Goal: Information Seeking & Learning: Find specific fact

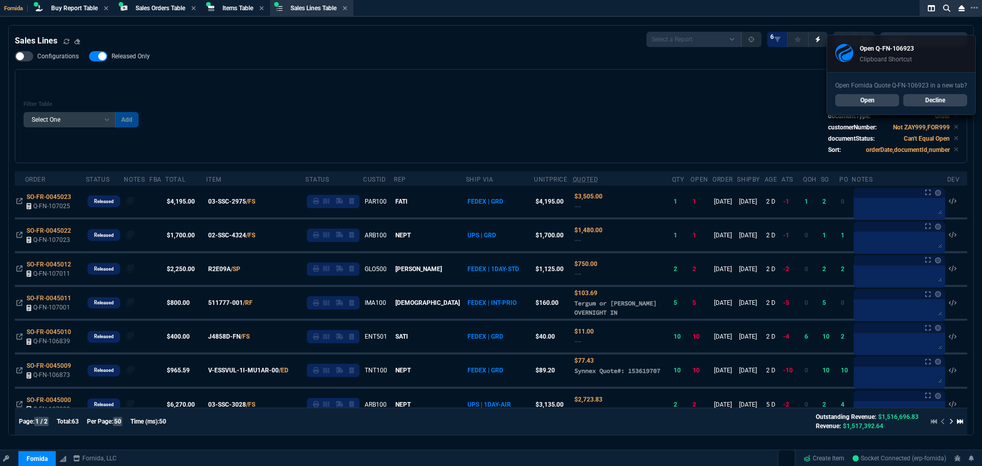
select select "9: OCAM"
select select
click at [214, 97] on div "Filter Table Select One Add Filter () Age () ATS () Cond (itemVariantCode) Cust…" at bounding box center [491, 116] width 935 height 77
click at [886, 99] on link "Open" at bounding box center [868, 100] width 64 height 12
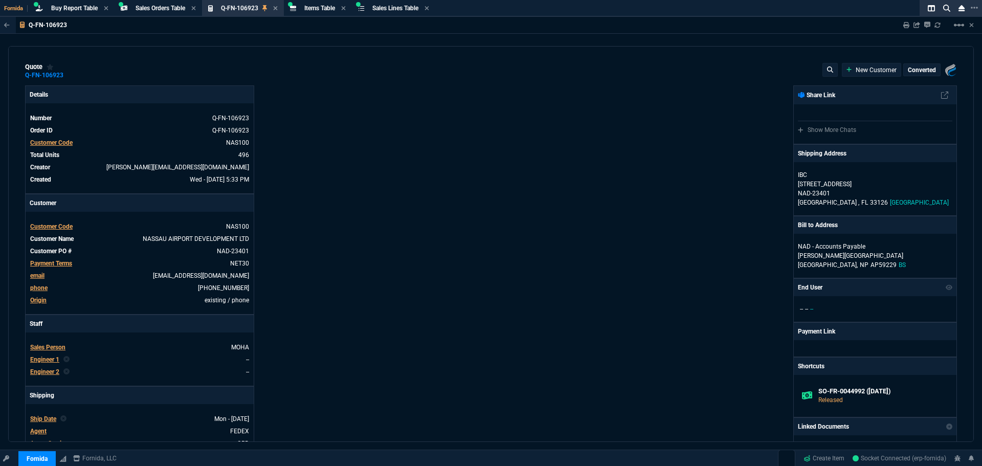
type input "16"
type input "19"
type input "60"
type input "91"
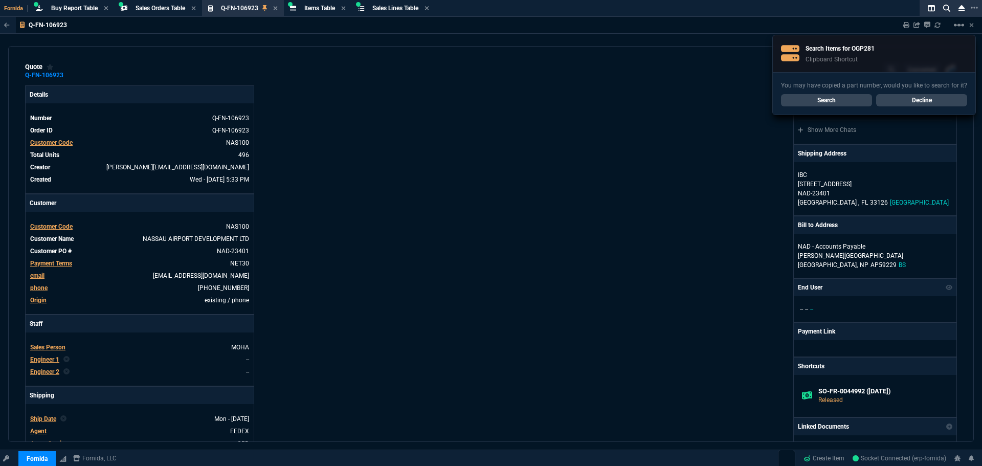
click at [844, 101] on link "Search" at bounding box center [826, 100] width 91 height 12
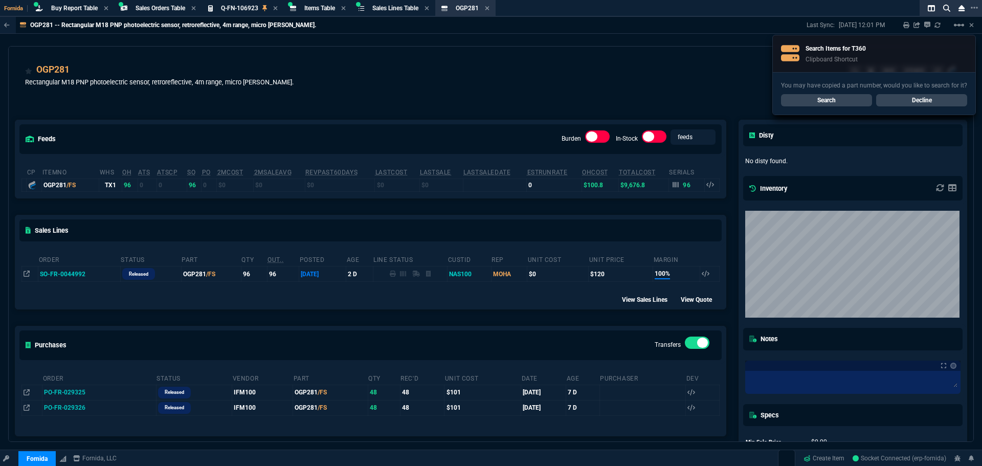
click at [938, 101] on link "Decline" at bounding box center [922, 100] width 91 height 12
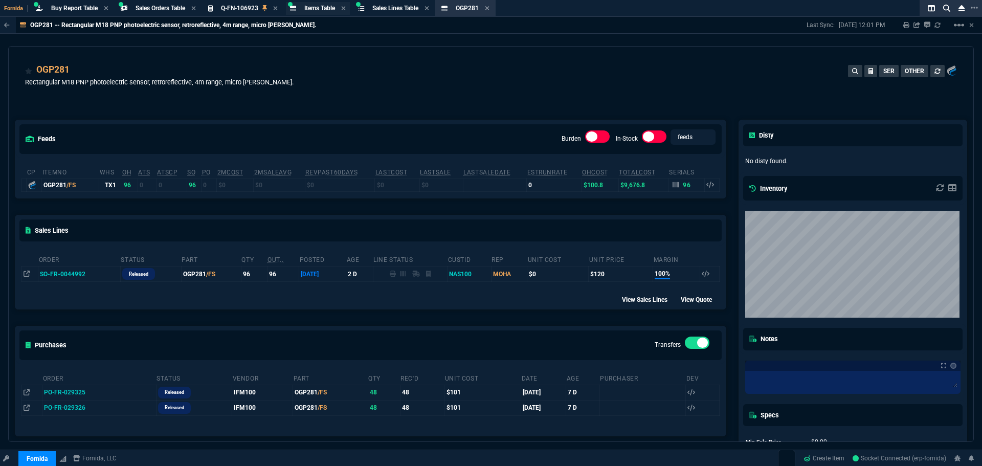
click at [327, 8] on span "Items Table" at bounding box center [319, 8] width 31 height 7
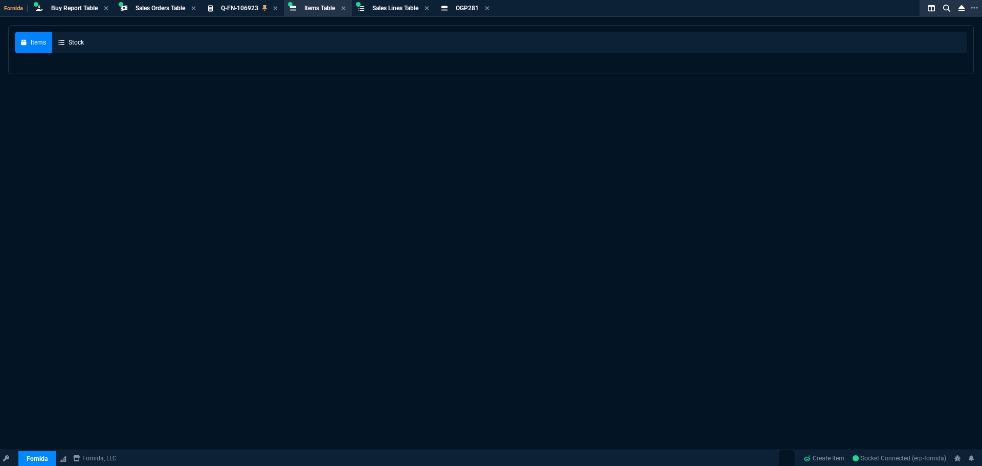
select select
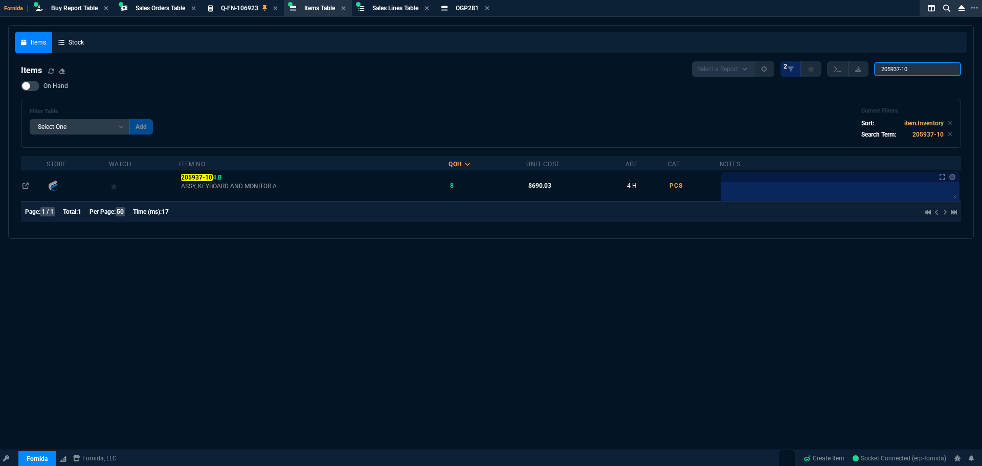
drag, startPoint x: 916, startPoint y: 67, endPoint x: 642, endPoint y: 58, distance: 274.9
click at [704, 50] on div "Items Stock Items Select a Report NEW QUERY 2 205937-10 On Hand Filter Table Se…" at bounding box center [491, 132] width 953 height 201
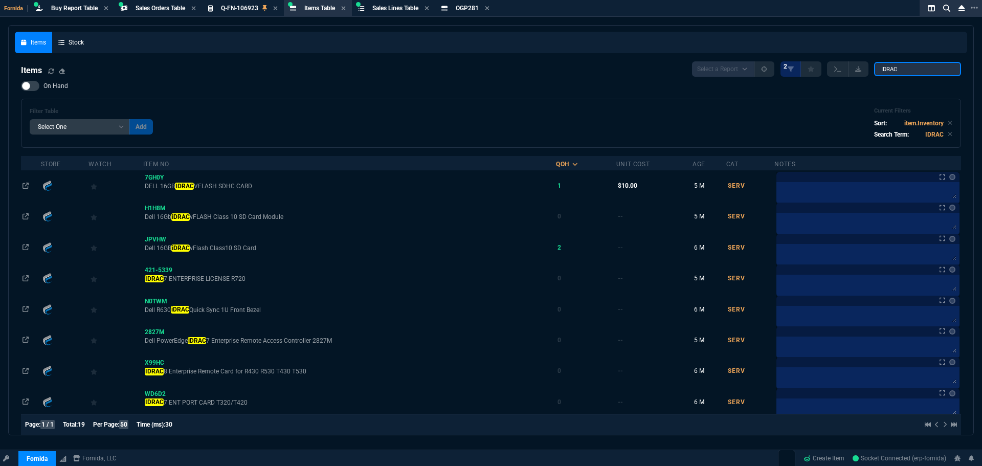
type input "IDRAC"
click at [45, 78] on div "Items Select a Report NEW QUERY 2 IDRAC On Hand Filter Table Select One Add Fil…" at bounding box center [491, 421] width 940 height 721
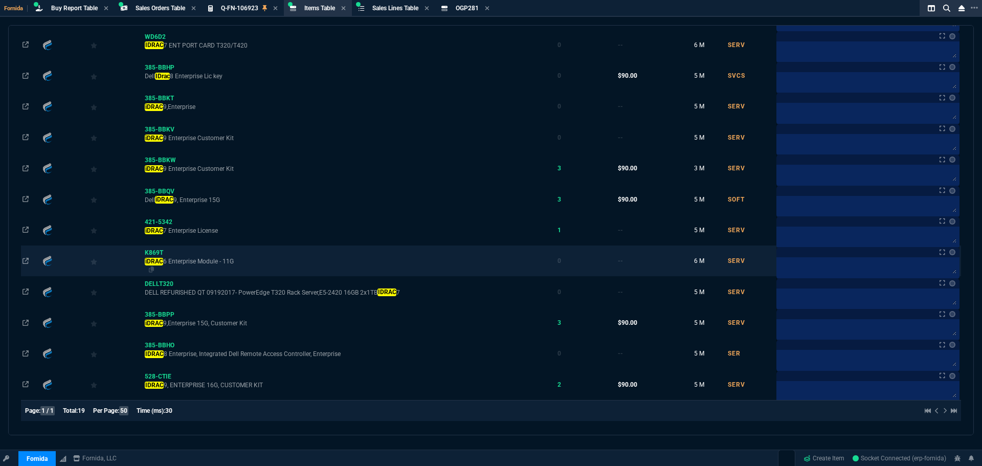
scroll to position [360, 0]
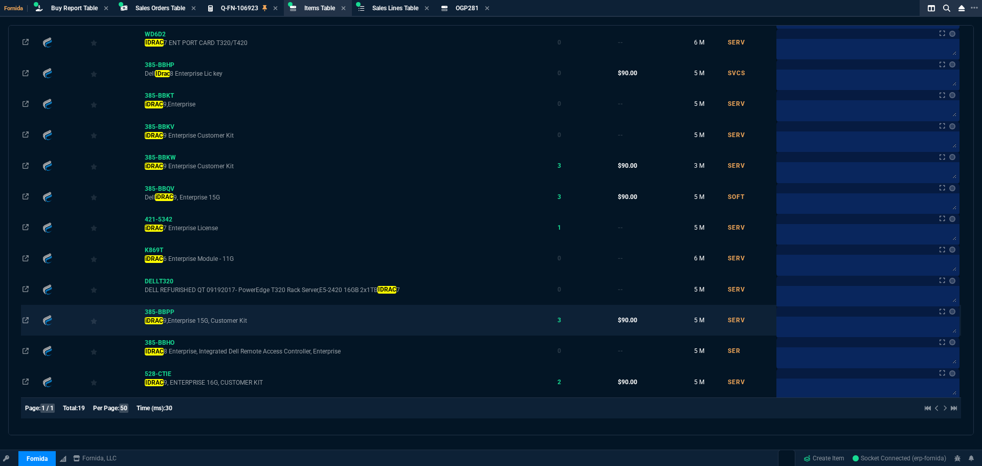
drag, startPoint x: 184, startPoint y: 312, endPoint x: 198, endPoint y: 307, distance: 14.7
click at [184, 312] on icon at bounding box center [182, 312] width 6 height 6
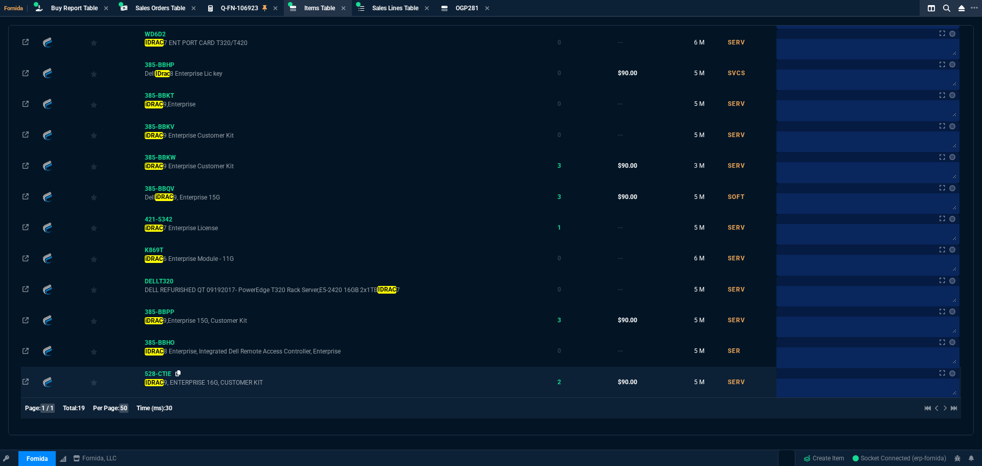
click at [181, 371] on icon at bounding box center [179, 373] width 6 height 6
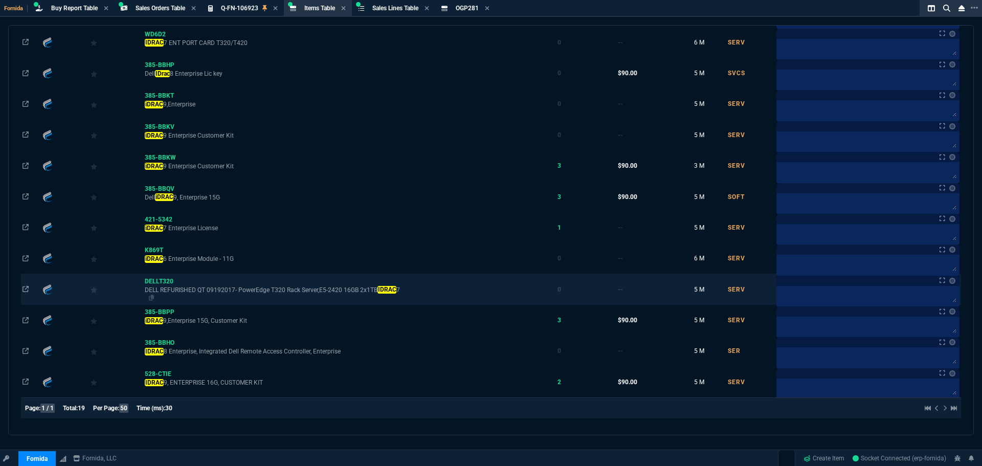
drag, startPoint x: 184, startPoint y: 310, endPoint x: 553, endPoint y: 296, distance: 369.2
click at [184, 310] on icon at bounding box center [182, 312] width 6 height 6
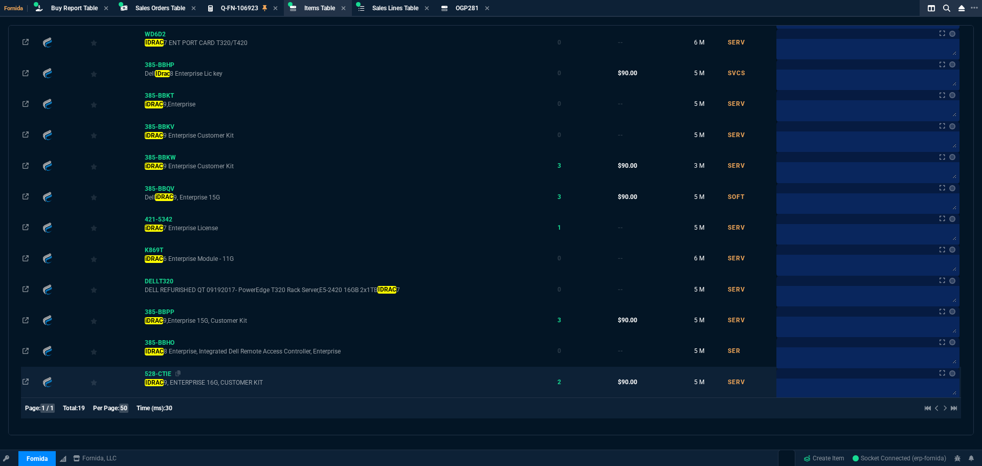
click at [181, 373] on icon at bounding box center [179, 373] width 6 height 6
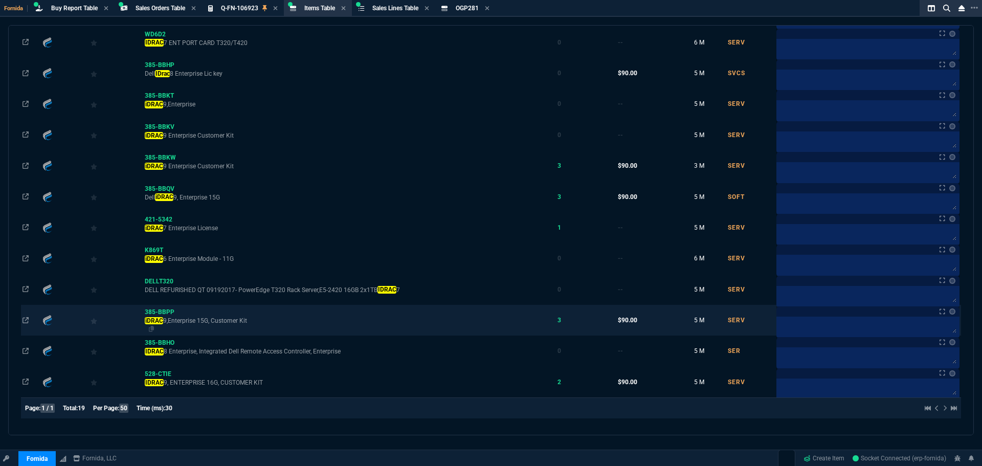
drag, startPoint x: 180, startPoint y: 371, endPoint x: 334, endPoint y: 324, distance: 160.9
click at [181, 371] on icon at bounding box center [179, 373] width 6 height 6
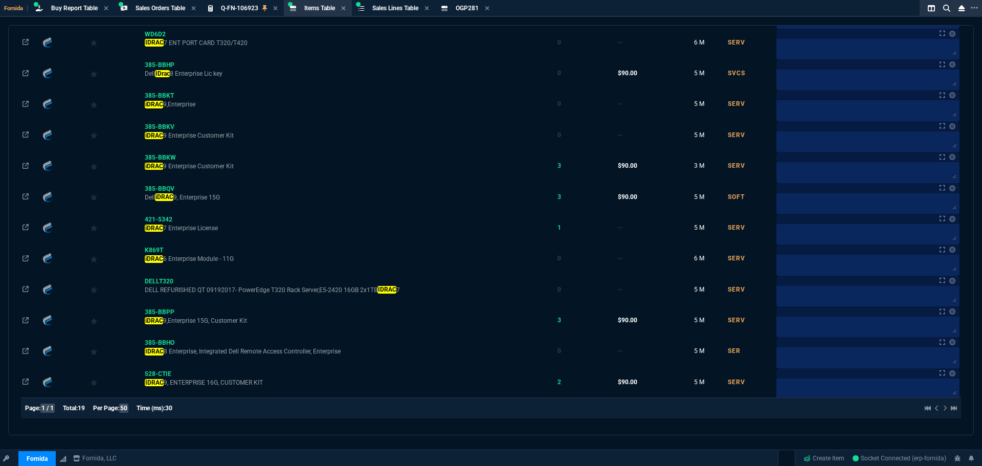
click at [158, 374] on span "528-CTIE" at bounding box center [158, 373] width 27 height 7
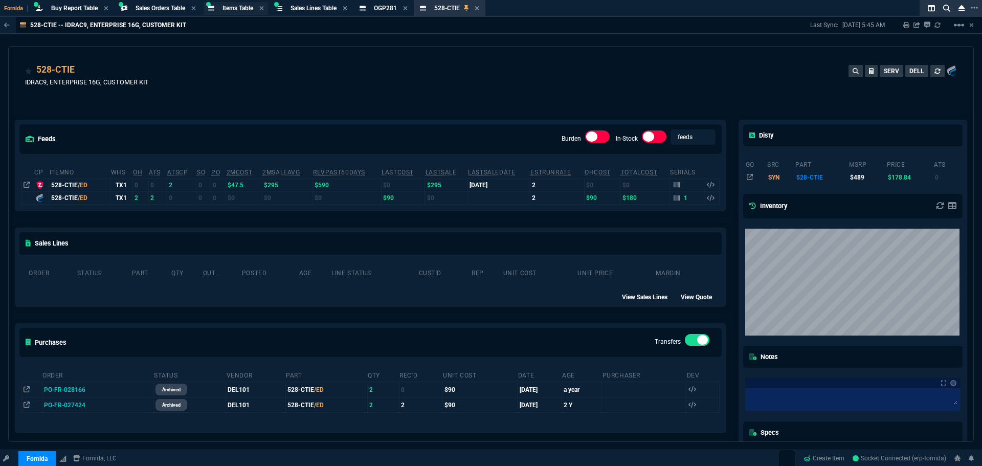
click at [247, 6] on span "Items Table" at bounding box center [238, 8] width 31 height 7
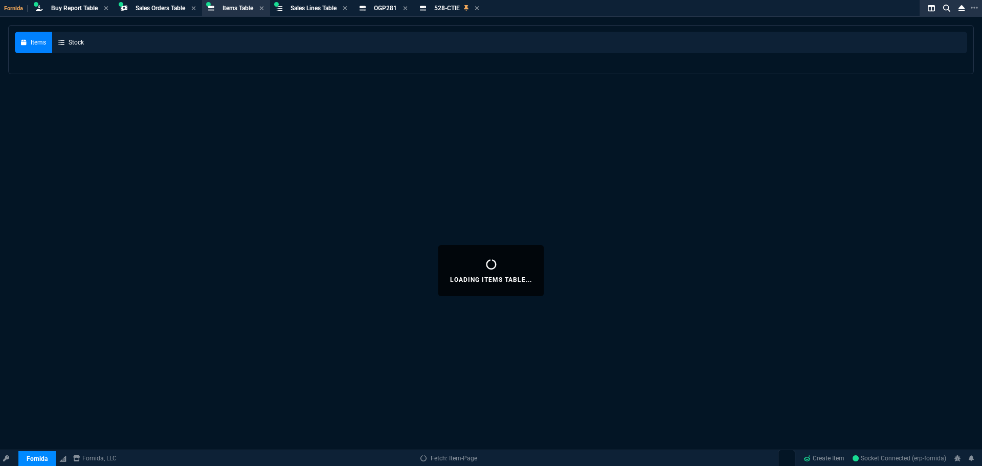
select select
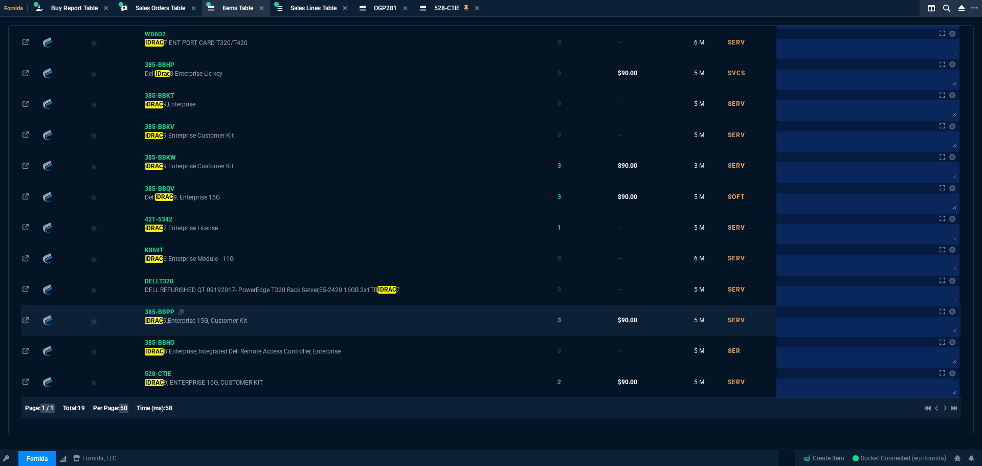
click at [162, 311] on span "385-BBPP" at bounding box center [160, 312] width 30 height 7
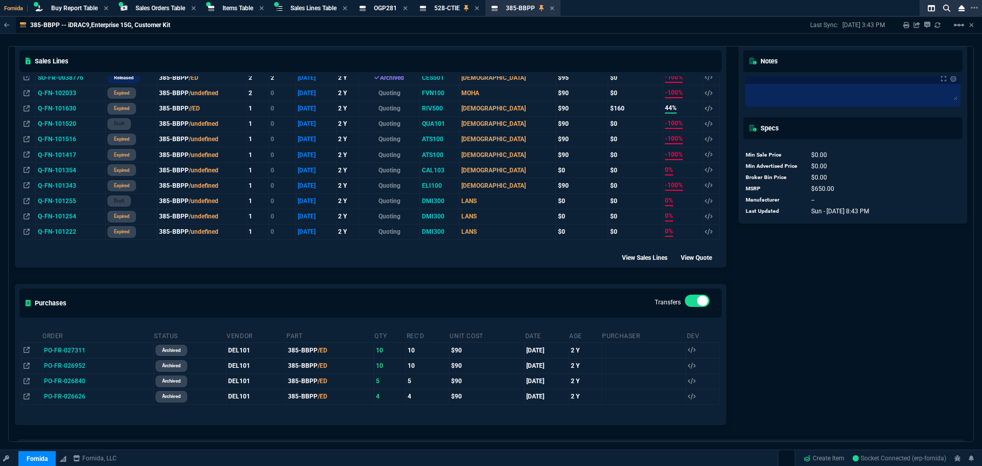
scroll to position [408, 0]
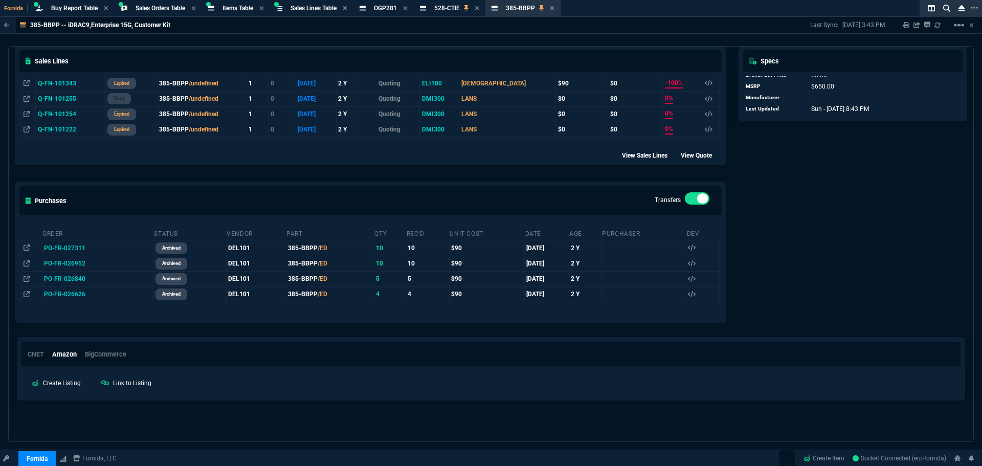
click at [860, 252] on div "Disty go src part msrp price ats SYN 385-BBPP $650 $178.84 0 Inventory Notes Sp…" at bounding box center [854, 9] width 242 height 639
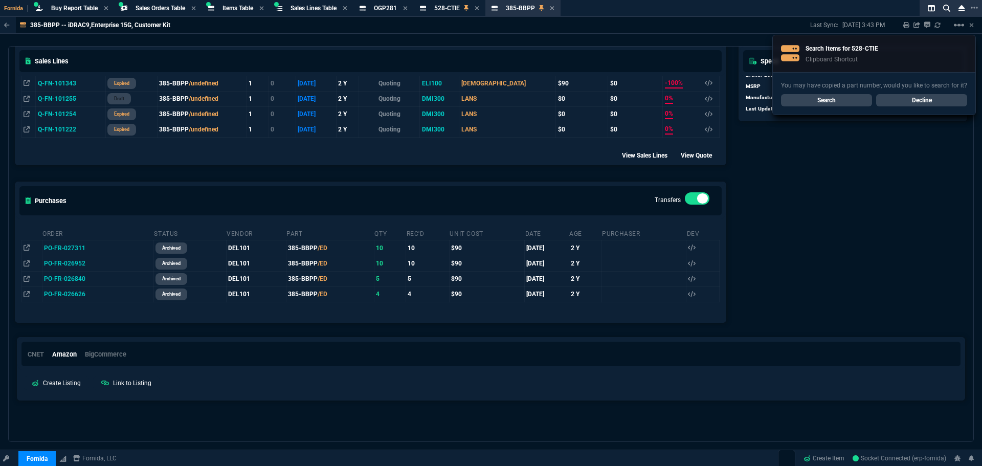
click at [942, 102] on link "Decline" at bounding box center [922, 100] width 91 height 12
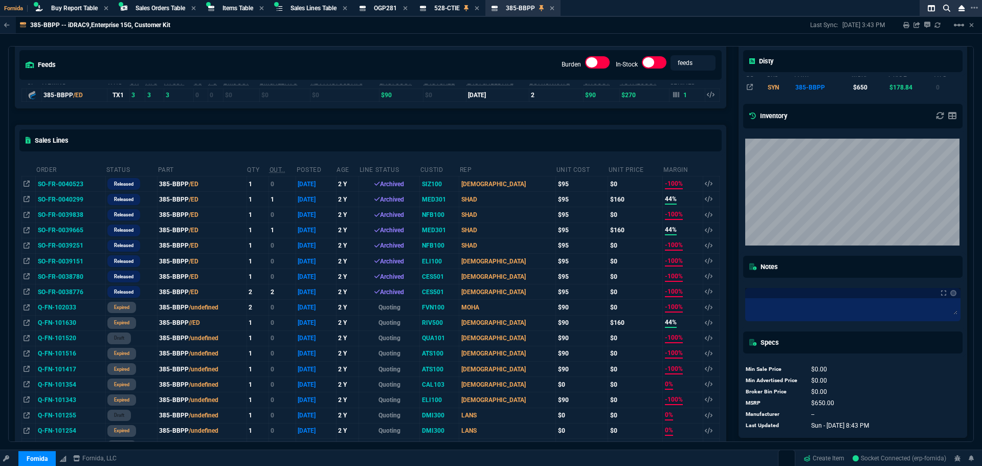
scroll to position [88, 0]
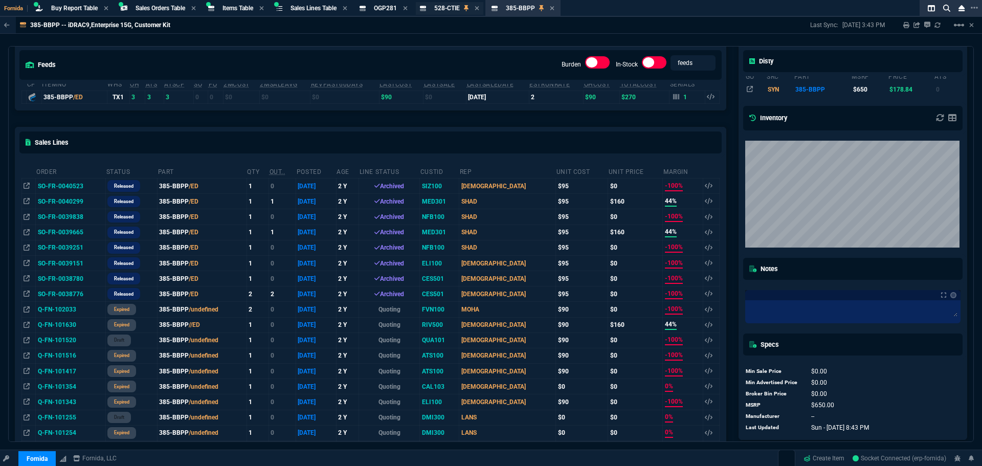
click at [455, 12] on div "528-CTIE Item" at bounding box center [447, 8] width 26 height 9
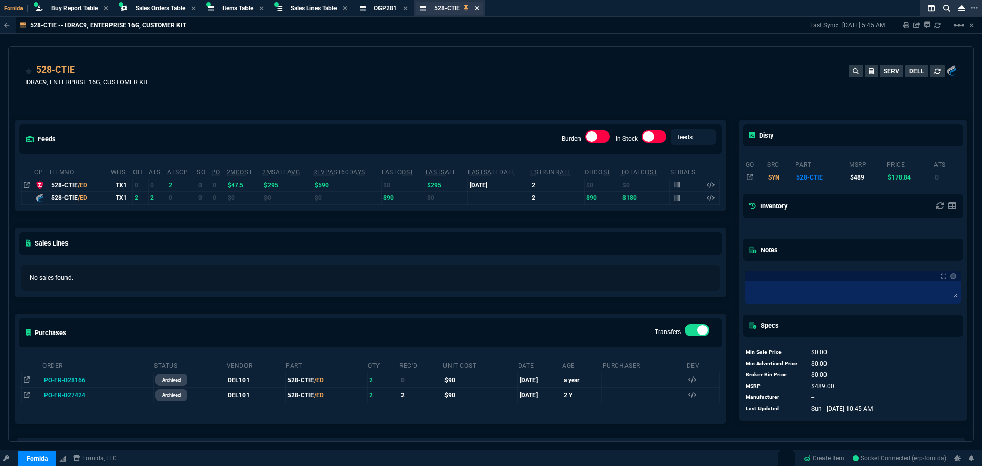
click at [479, 10] on icon at bounding box center [477, 8] width 5 height 6
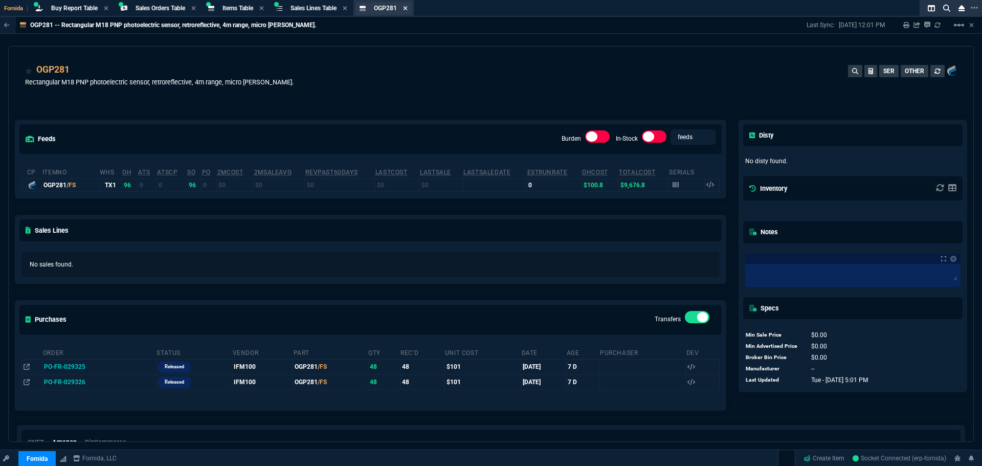
click at [408, 9] on icon at bounding box center [406, 8] width 4 height 4
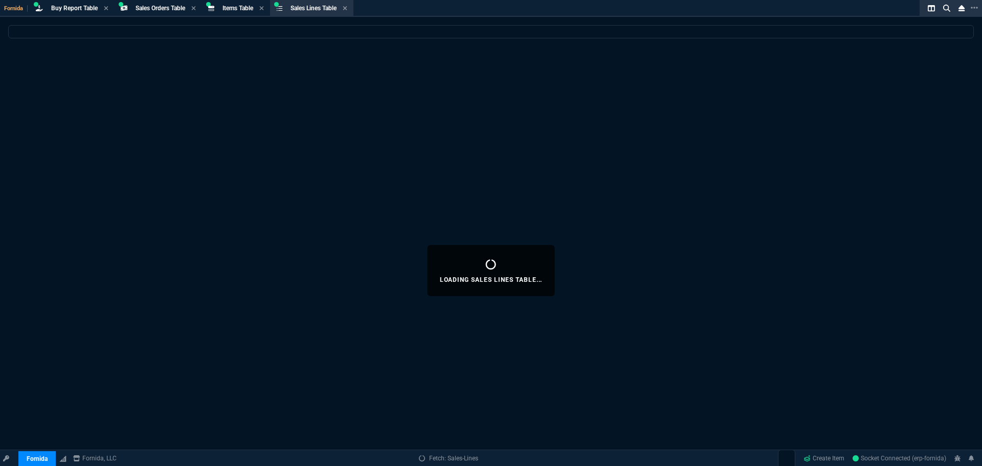
select select
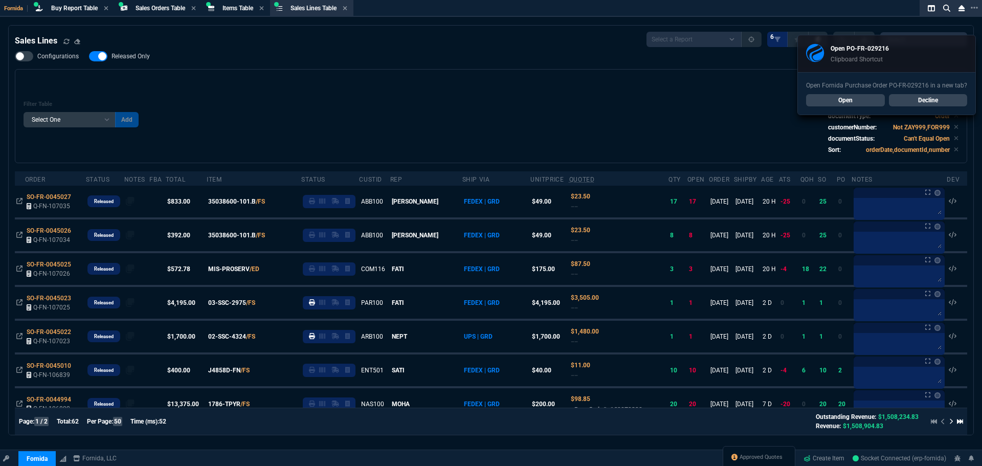
click at [852, 100] on link "Open" at bounding box center [845, 100] width 79 height 12
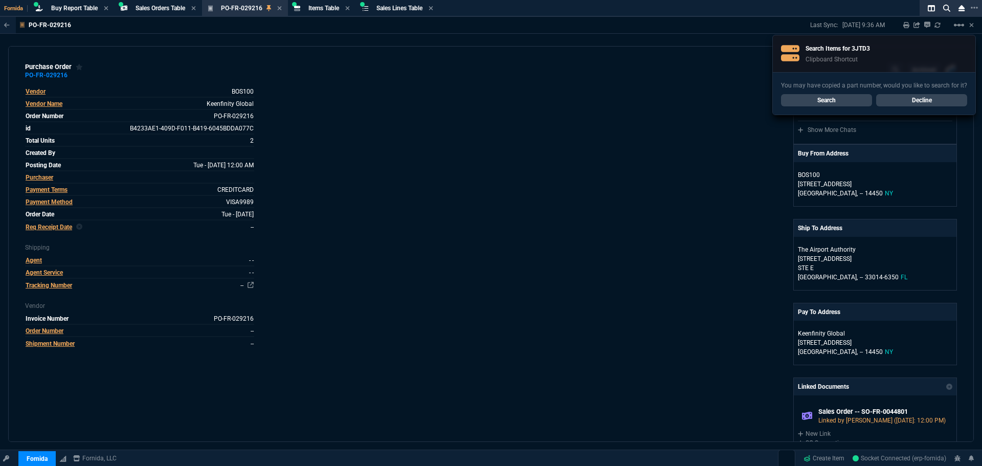
click at [78, 5] on span "Buy Report Table" at bounding box center [74, 8] width 47 height 7
